Goal: Task Accomplishment & Management: Manage account settings

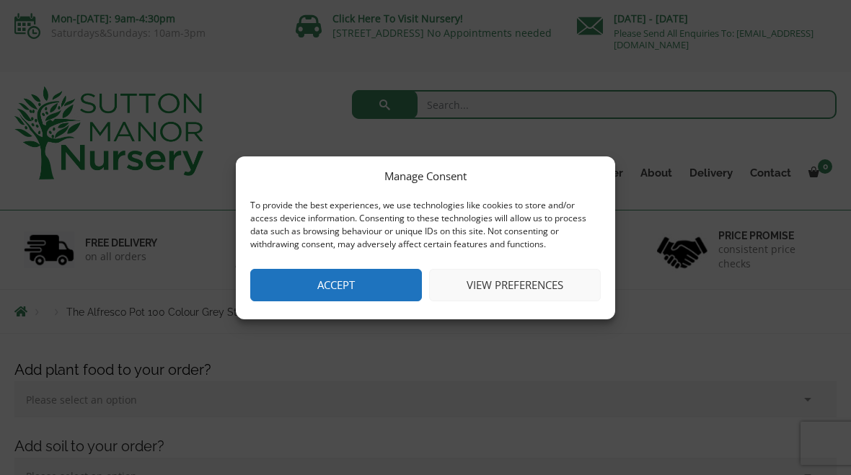
click at [525, 278] on button "View preferences" at bounding box center [515, 285] width 172 height 32
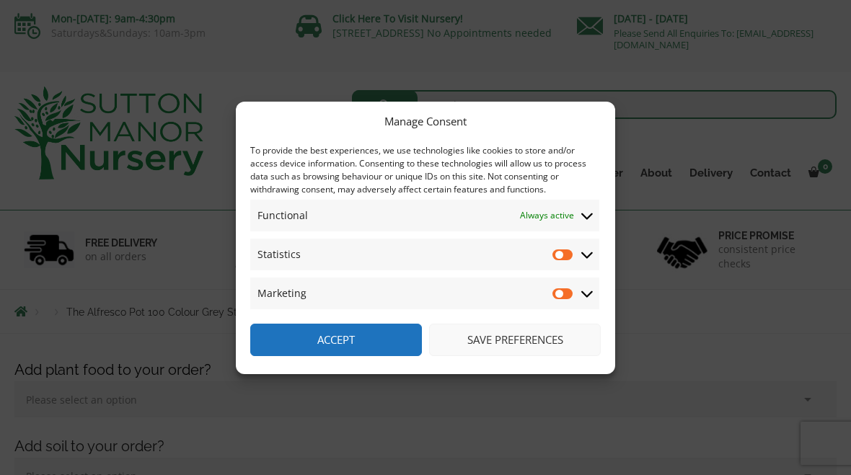
click at [568, 250] on input "Statistics" at bounding box center [563, 254] width 22 height 14
click at [569, 255] on input "Statistics" at bounding box center [563, 254] width 22 height 14
checkbox input "false"
click at [522, 347] on button "Save preferences" at bounding box center [515, 340] width 172 height 32
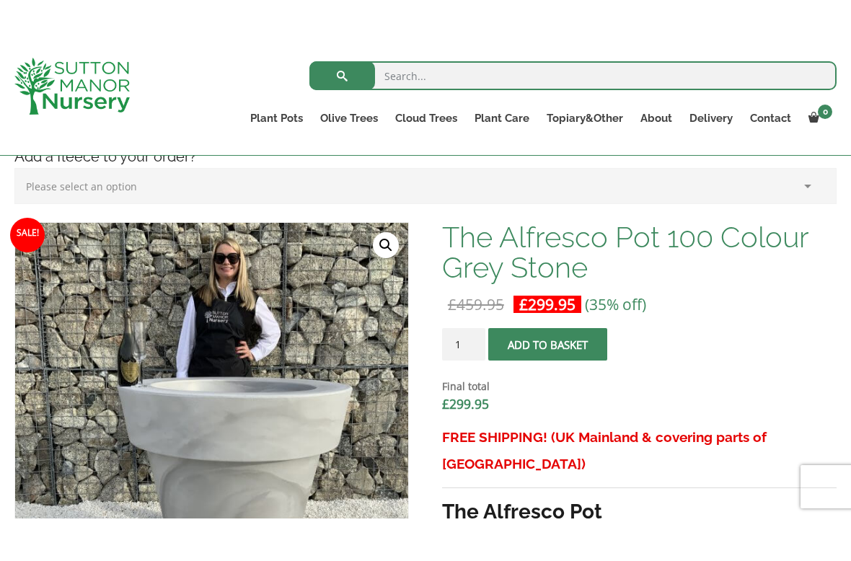
scroll to position [381, 0]
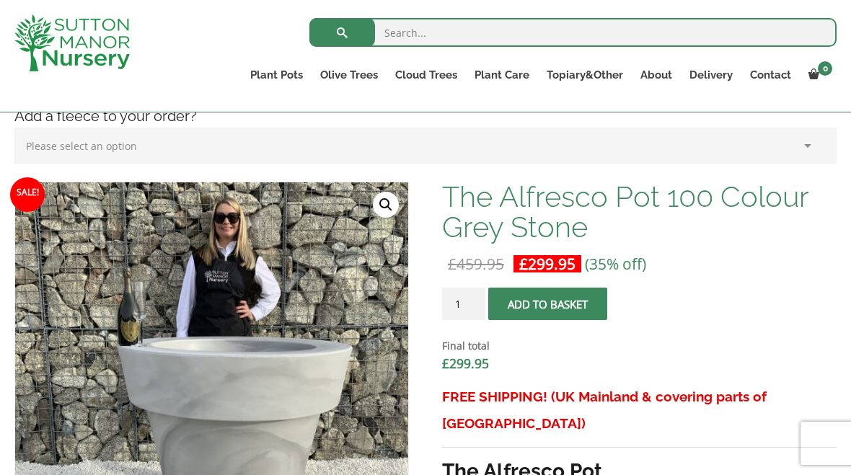
click at [725, 312] on form "The Alfresco Pot 100 Colour Grey Stone quantity 1 Add to basket Final total £ 2…" at bounding box center [639, 336] width 395 height 96
click at [731, 342] on dt "Final total" at bounding box center [639, 346] width 395 height 17
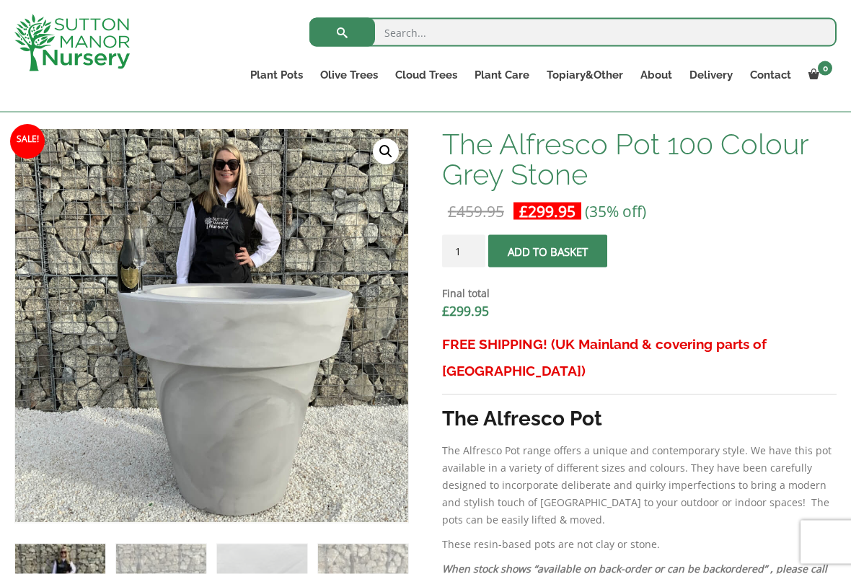
scroll to position [435, 0]
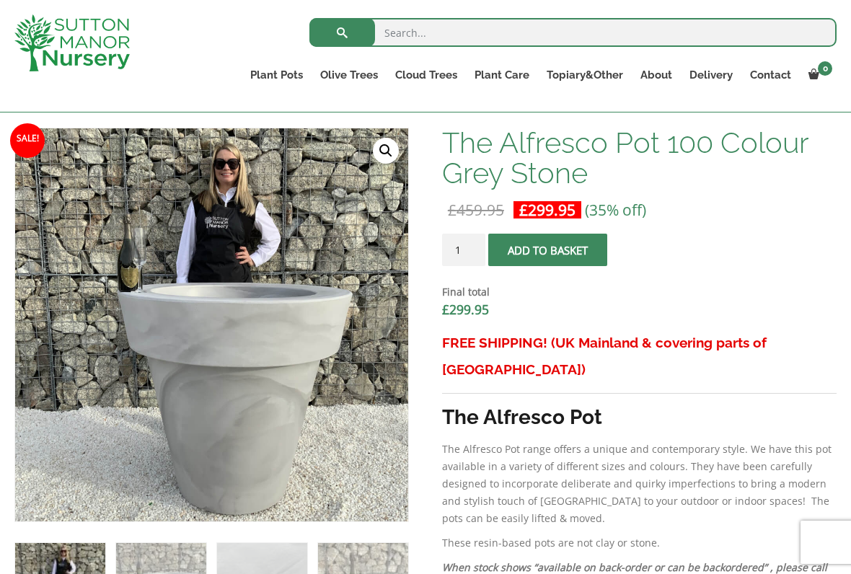
click at [0, 0] on link "The Mediterranean Pots" at bounding box center [0, 0] width 0 height 0
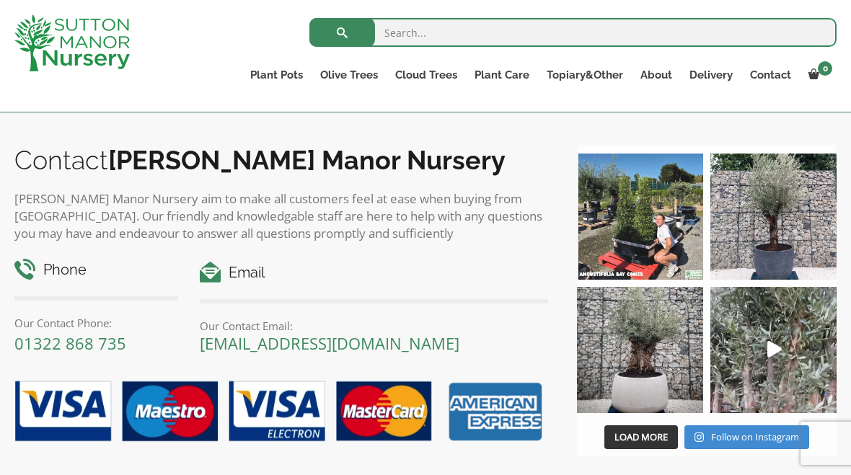
scroll to position [876, 0]
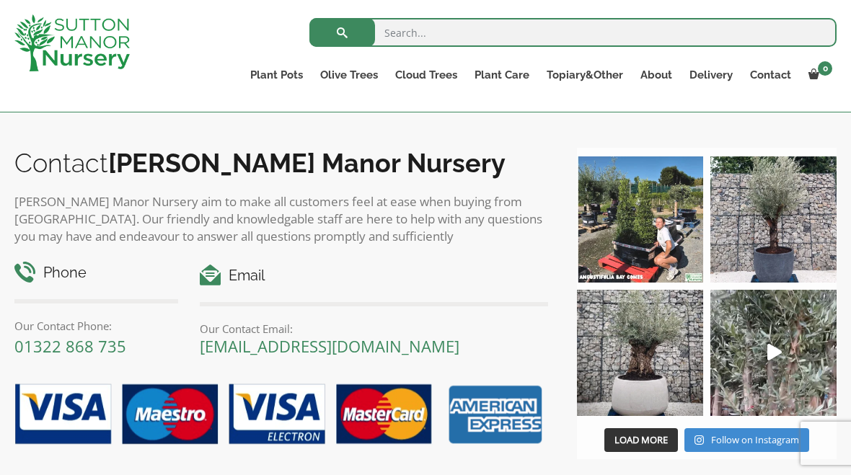
click at [661, 348] on img at bounding box center [640, 353] width 126 height 126
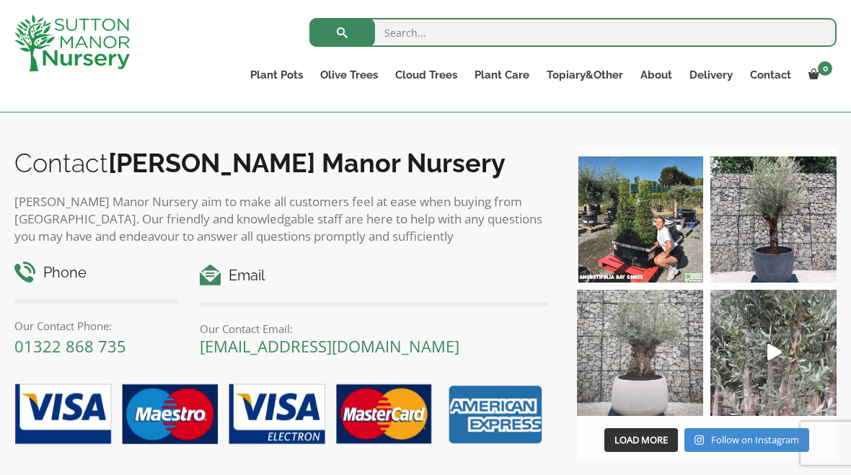
click at [782, 348] on img at bounding box center [773, 353] width 126 height 126
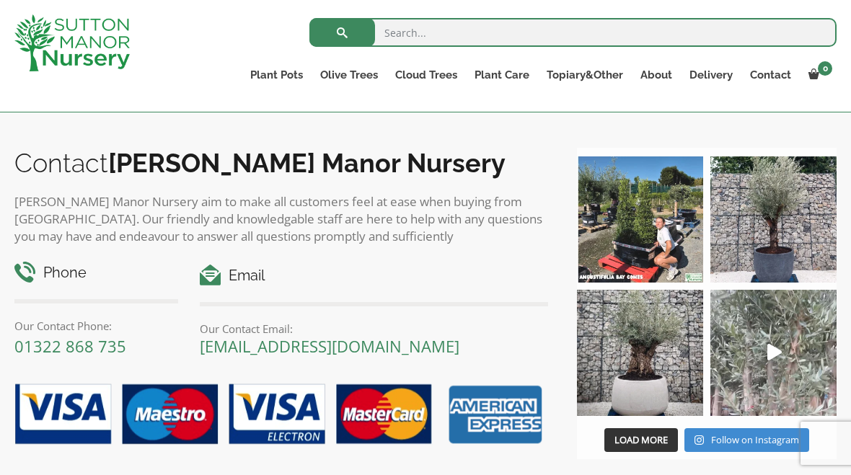
click at [792, 256] on img at bounding box center [773, 220] width 126 height 126
